Goal: Task Accomplishment & Management: Complete application form

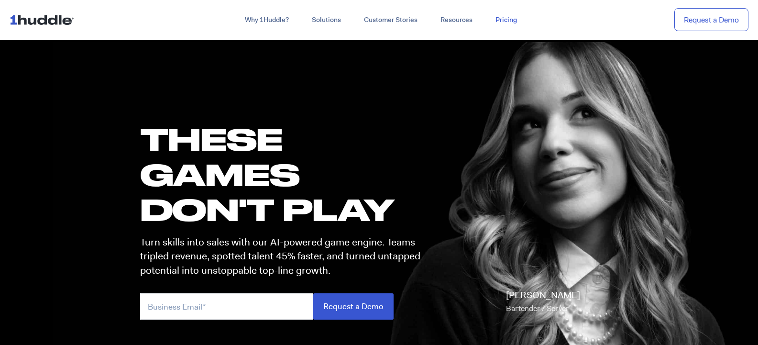
click at [507, 19] on link "Pricing" at bounding box center [506, 19] width 45 height 17
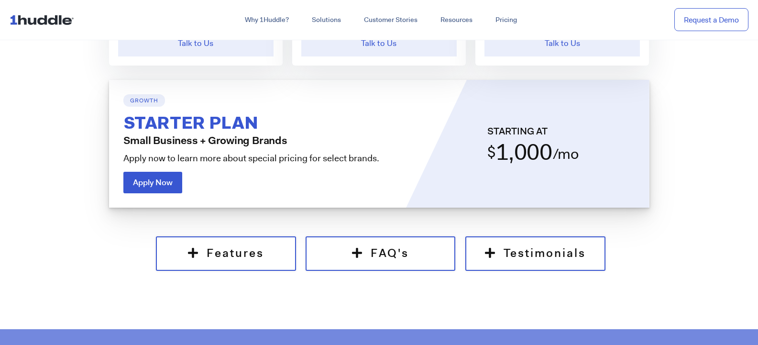
scroll to position [718, 0]
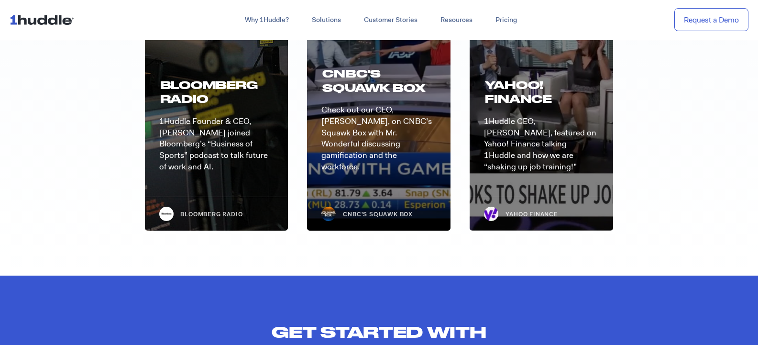
scroll to position [2536, 0]
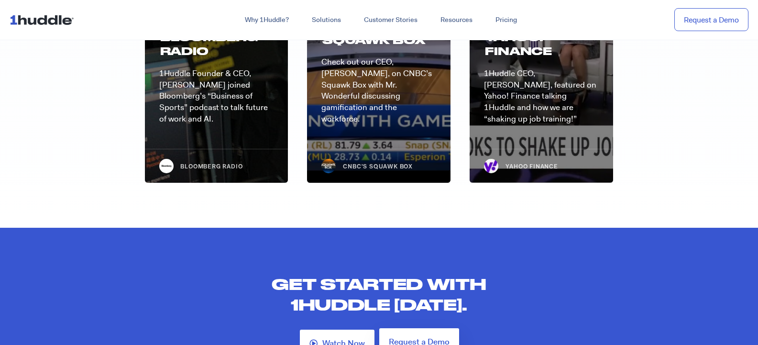
click at [436, 338] on span "Request a Demo" at bounding box center [419, 342] width 61 height 8
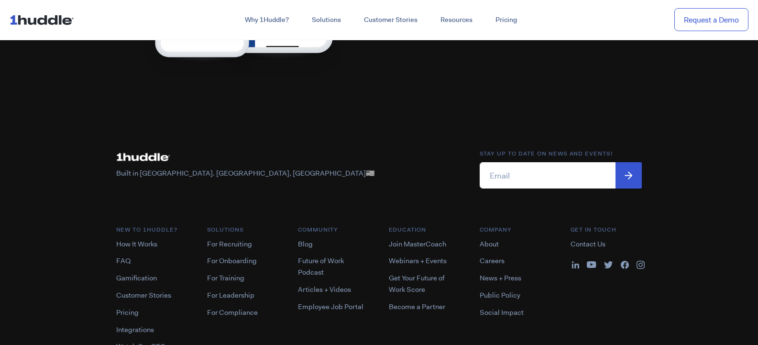
scroll to position [813, 0]
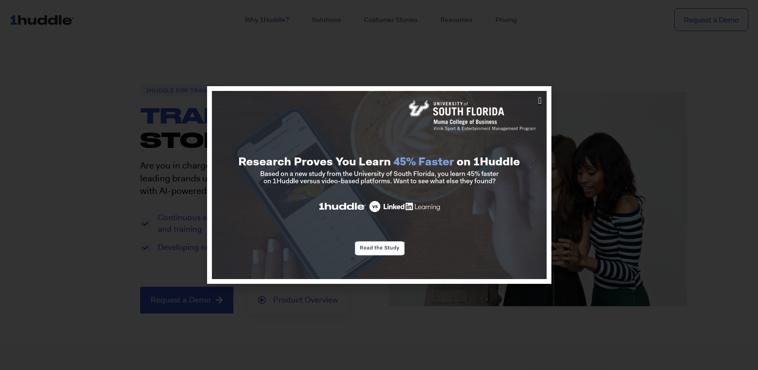
click at [539, 105] on icon "Close" at bounding box center [539, 101] width 3 height 10
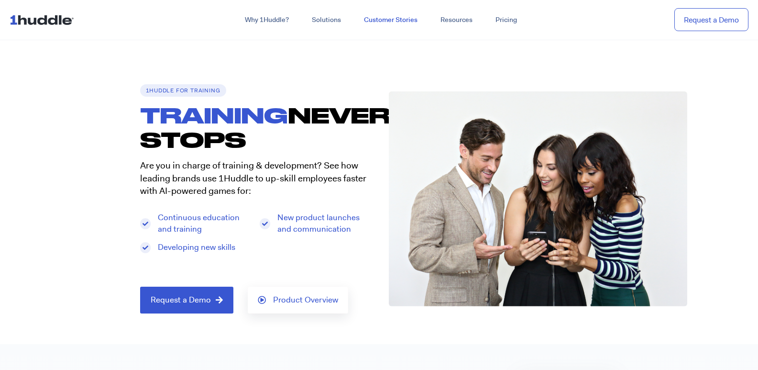
click at [394, 16] on link "Customer Stories" at bounding box center [391, 19] width 77 height 17
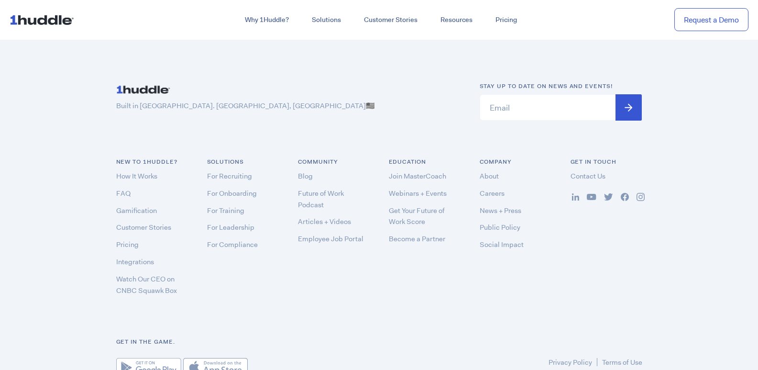
scroll to position [2911, 0]
click at [331, 232] on link "Employee Job Portal" at bounding box center [331, 237] width 66 height 10
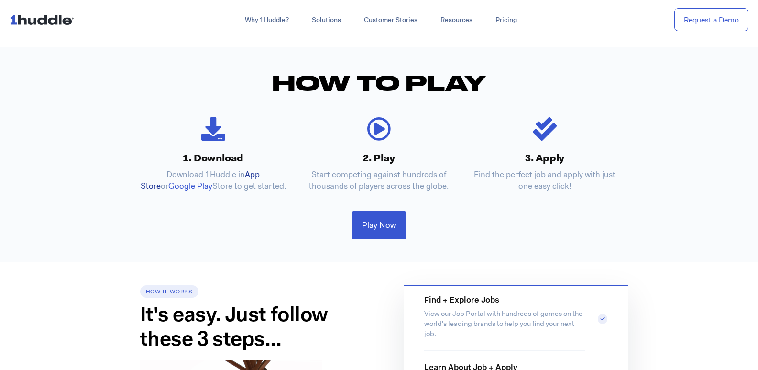
scroll to position [239, 0]
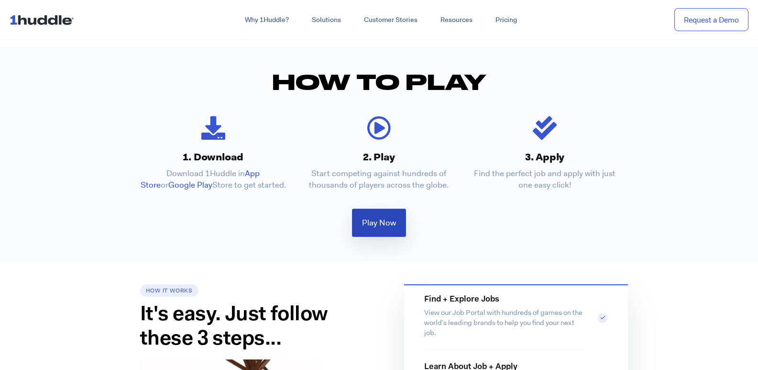
click at [377, 224] on span "Play Now" at bounding box center [379, 223] width 34 height 8
click at [377, 225] on span "Play Now" at bounding box center [379, 223] width 34 height 8
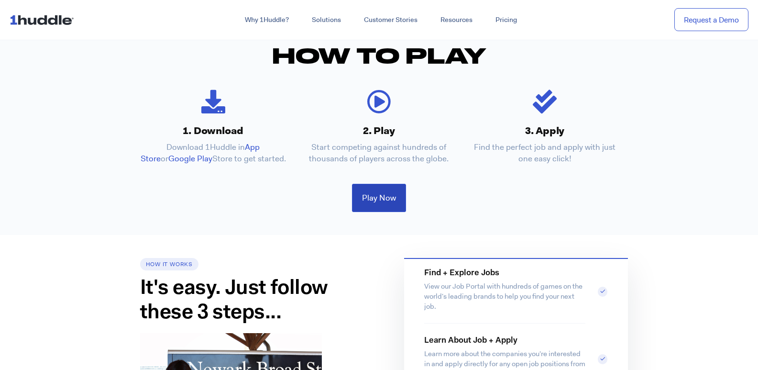
scroll to position [287, 0]
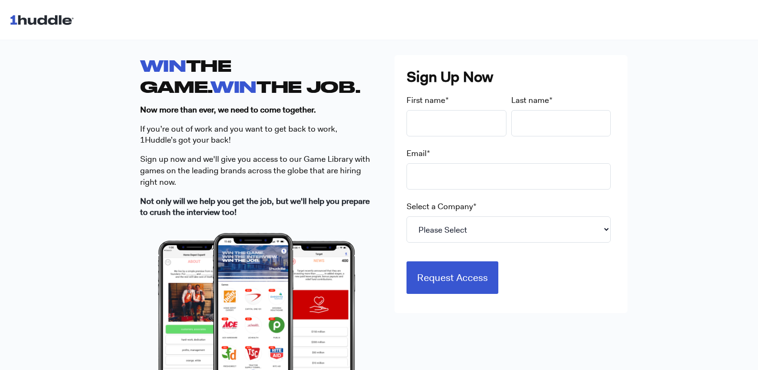
scroll to position [267, 0]
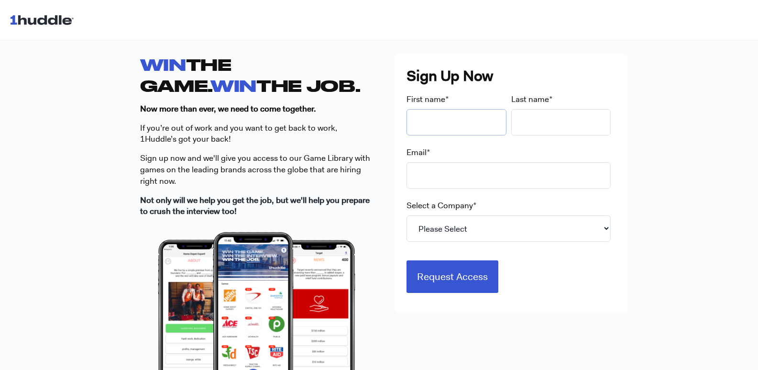
drag, startPoint x: 436, startPoint y: 116, endPoint x: 440, endPoint y: 111, distance: 6.5
click at [440, 112] on input "First name *" at bounding box center [457, 122] width 100 height 26
type input "Cara"
click at [550, 110] on input "Last name *" at bounding box center [562, 122] width 100 height 26
type input "Hammon"
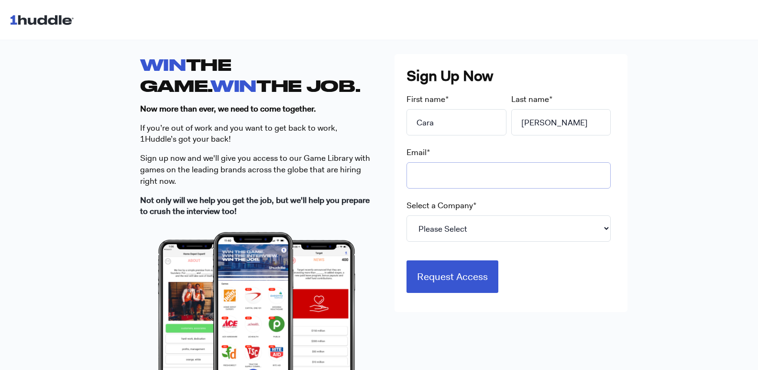
click at [440, 182] on input "Email *" at bounding box center [509, 175] width 204 height 26
type input "hammoncara0@gmail.com"
click at [438, 231] on select "Please Select 7-Eleven Ace Hardware Albertsons Companies ALDI Amazon Aveanna He…" at bounding box center [509, 228] width 204 height 26
click at [645, 80] on div "WIN THE GAME. WIN THE JOB. Now more than ever, we need to come together. If you…" at bounding box center [379, 248] width 758 height 450
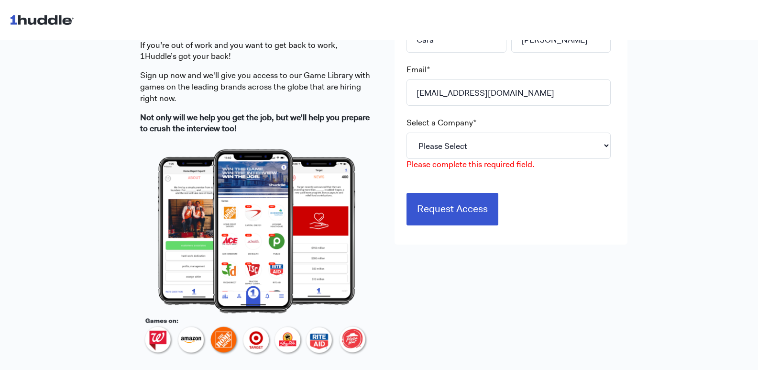
scroll to position [335, 0]
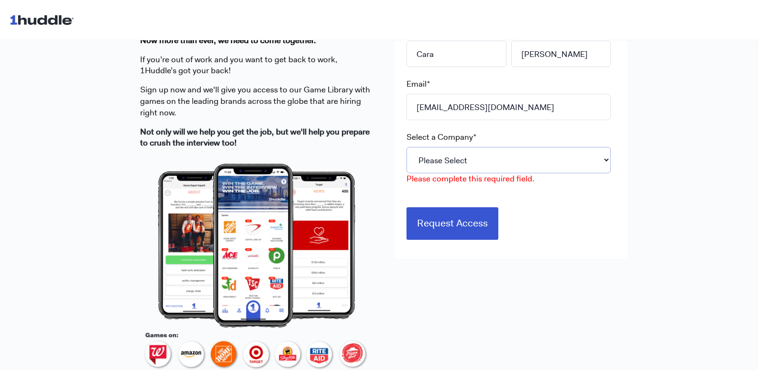
click at [467, 159] on select "Please Select 7-Eleven Ace Hardware Albertsons Companies ALDI Amazon Aveanna He…" at bounding box center [509, 160] width 204 height 26
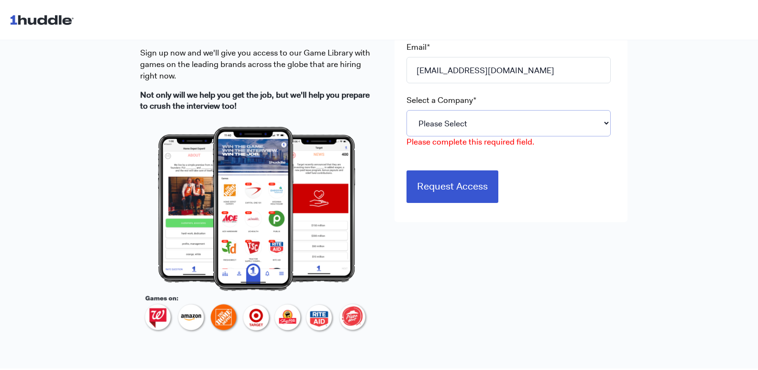
scroll to position [383, 0]
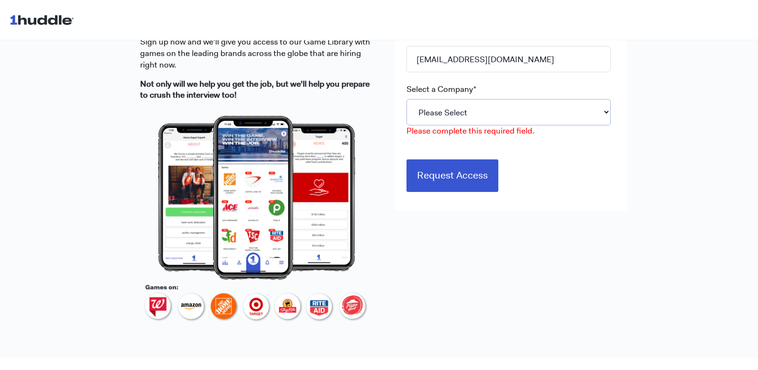
click at [426, 108] on select "Please Select 7-Eleven Ace Hardware Albertsons Companies ALDI Amazon Aveanna He…" at bounding box center [509, 112] width 204 height 26
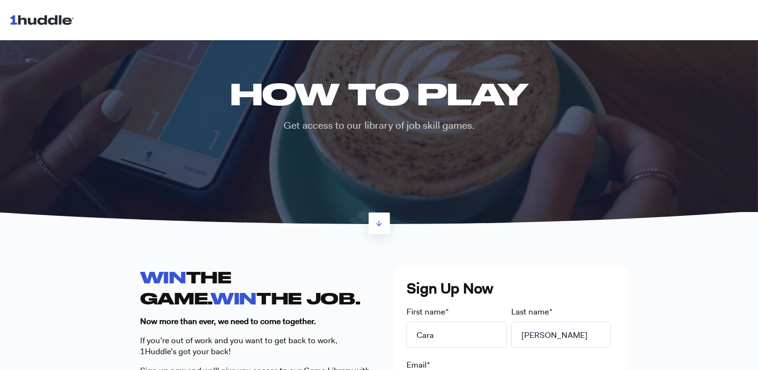
scroll to position [0, 0]
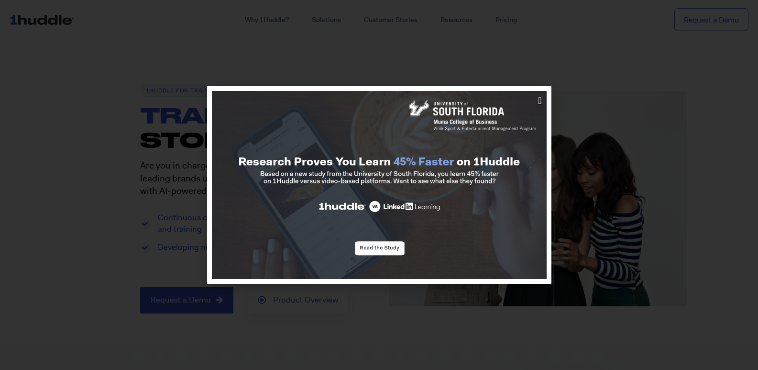
click at [538, 101] on icon "Close" at bounding box center [539, 101] width 3 height 10
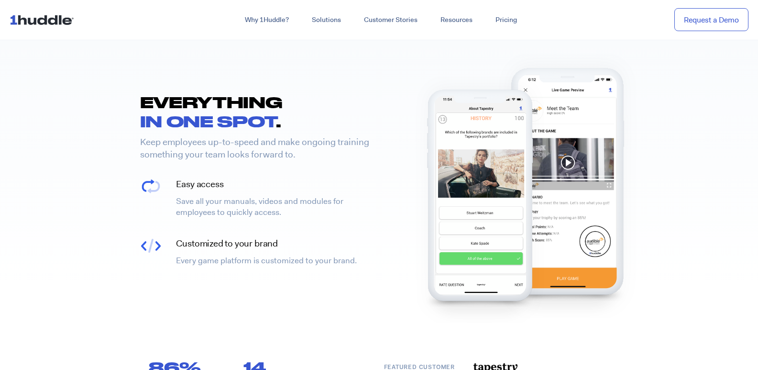
scroll to position [383, 0]
